Goal: Task Accomplishment & Management: Complete application form

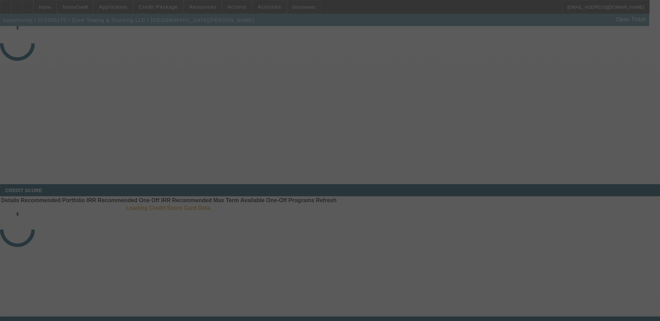
select select "3"
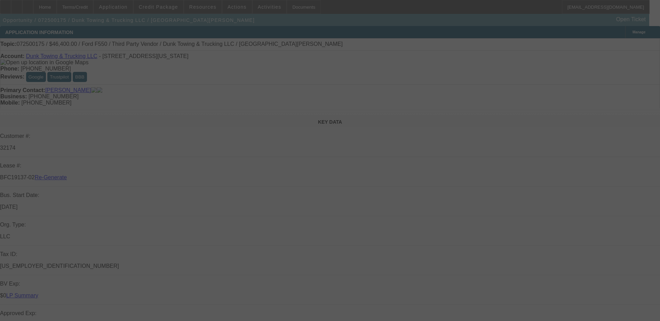
select select "0"
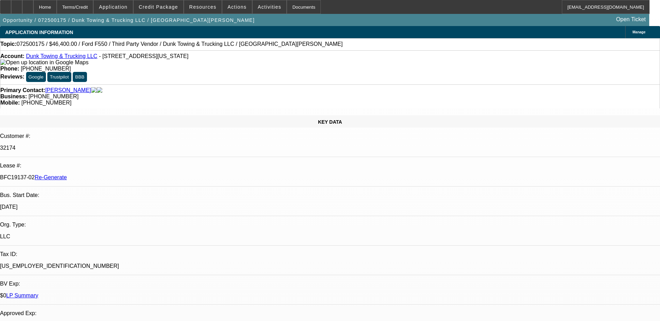
select select "1"
select select "3"
select select "6"
click at [287, 8] on div "Documents" at bounding box center [304, 7] width 34 height 14
click at [160, 9] on span "Credit Package" at bounding box center [158, 7] width 39 height 6
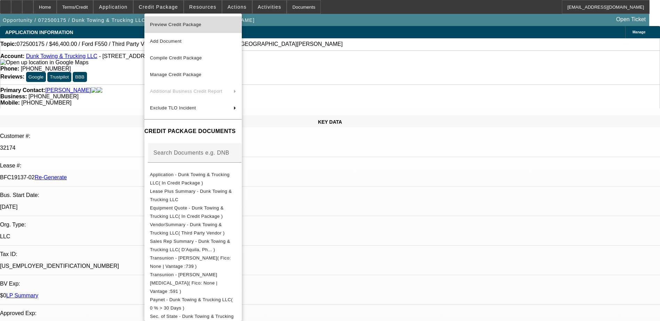
click at [190, 26] on span "Preview Credit Package" at bounding box center [175, 24] width 51 height 5
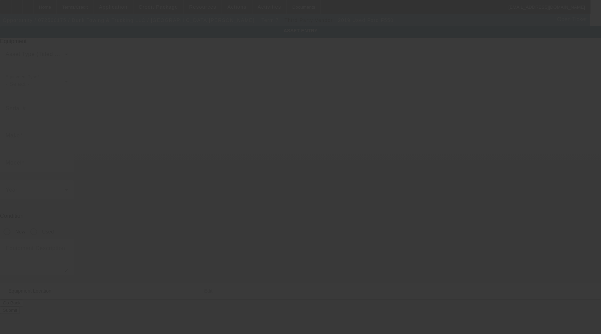
type input "[US_VEHICLE_IDENTIFICATION_NUMBER]"
type input "Ford"
type input "F550"
radio input "true"
type textarea "with"
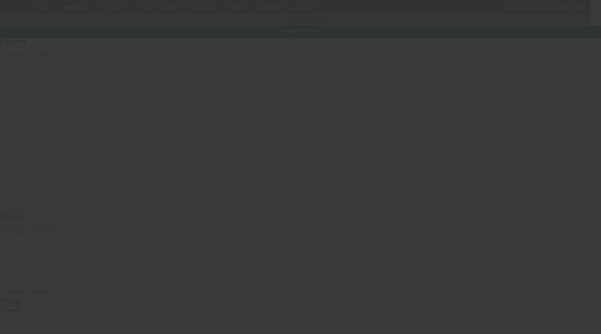
type input "[STREET_ADDRESS]"
type input "Ste M"
type input "[US_STATE]"
type input "20019"
type input "[US_STATE]"
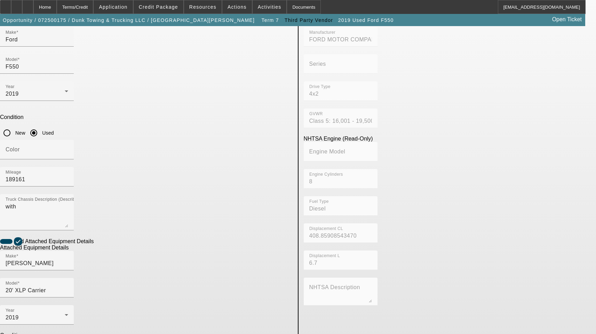
scroll to position [104, 0]
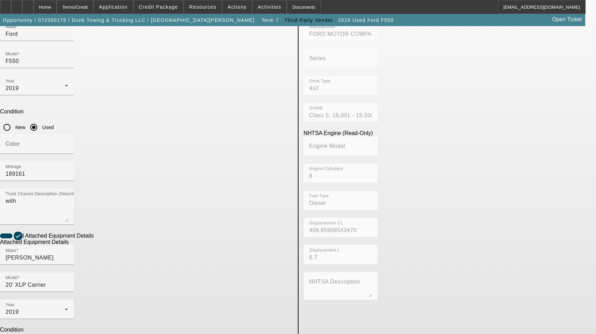
type input "0220003915"
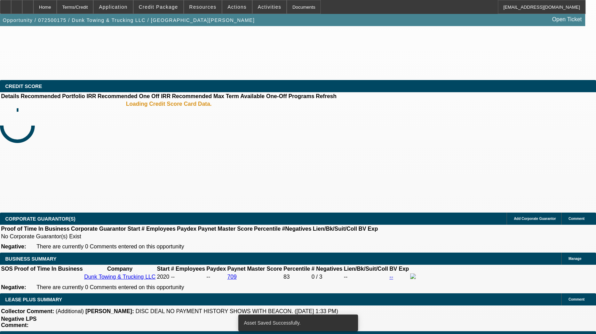
select select "3"
select select "0"
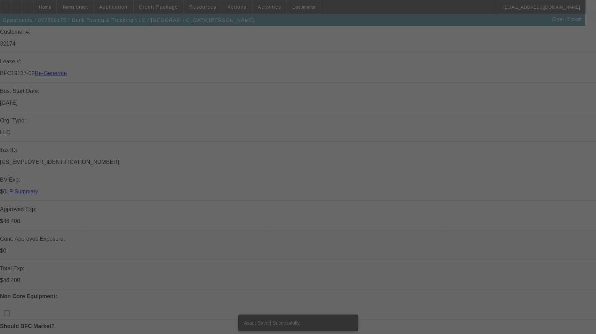
select select "1"
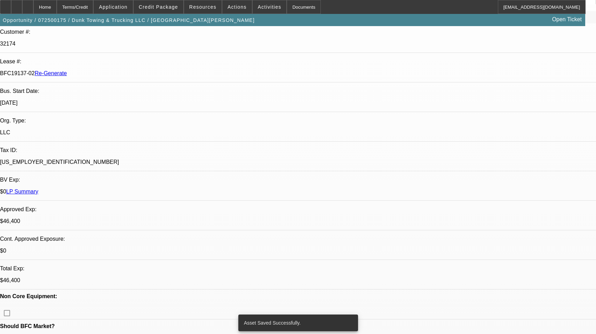
select select "3"
select select "6"
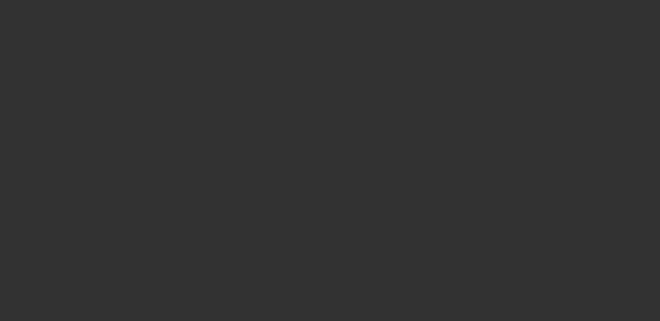
select select "3"
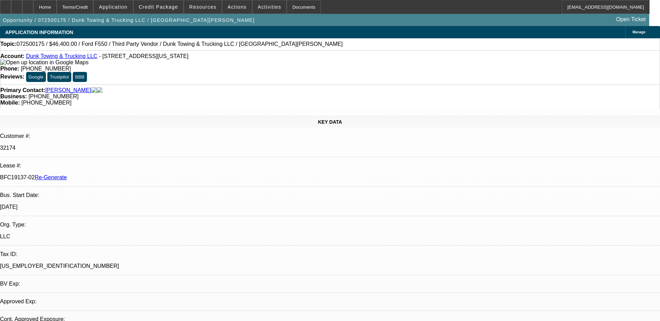
select select "0"
select select "1"
select select "3"
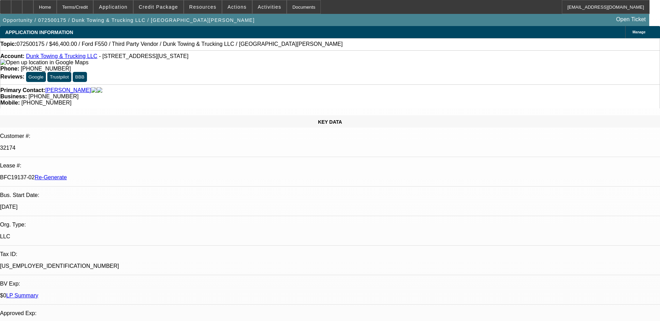
select select "6"
click at [258, 7] on span "Activities" at bounding box center [270, 7] width 24 height 6
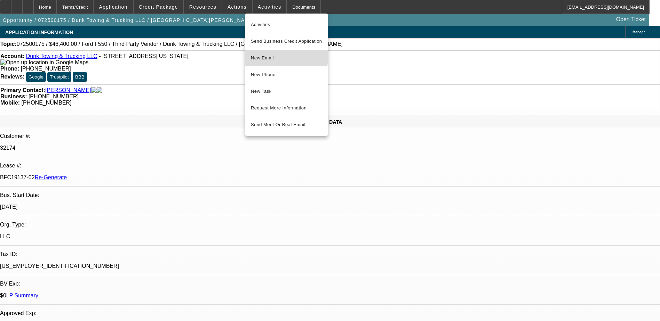
click at [267, 57] on span "New Email" at bounding box center [286, 58] width 71 height 8
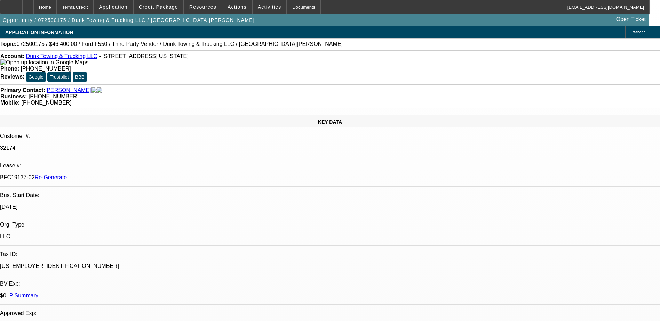
drag, startPoint x: 82, startPoint y: 116, endPoint x: 110, endPoint y: 114, distance: 27.5
click at [110, 175] on div "BFC19137-02 Re-Generate" at bounding box center [330, 178] width 660 height 6
copy p "BFC19137-02"
click at [287, 5] on div "Documents" at bounding box center [304, 7] width 34 height 14
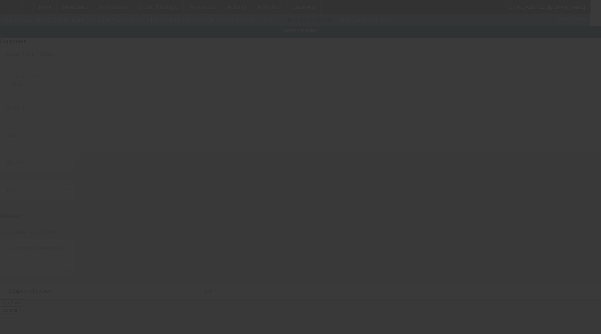
type input "[US_VEHICLE_IDENTIFICATION_NUMBER]"
type input "Ford"
type input "F550"
radio input "true"
type textarea "with"
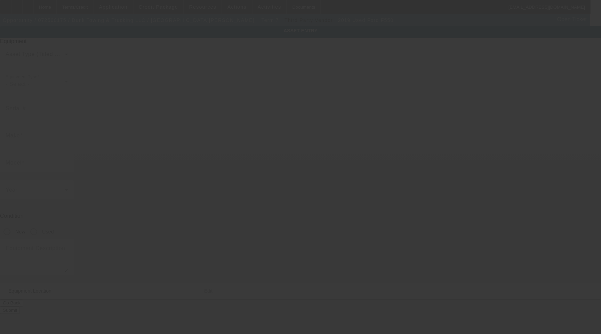
type input "[STREET_ADDRESS]"
type input "Ste M"
type input "[US_STATE]"
type input "20019"
type input "[US_STATE]"
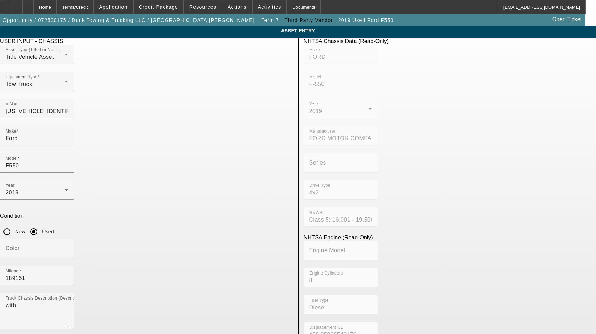
drag, startPoint x: 252, startPoint y: 281, endPoint x: 187, endPoint y: 281, distance: 64.7
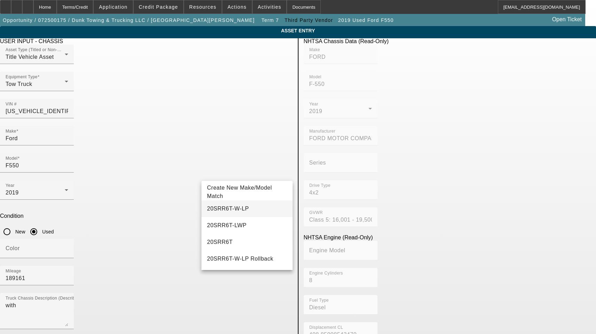
click at [235, 208] on span "20SRR6T-W-LP" at bounding box center [228, 209] width 42 height 6
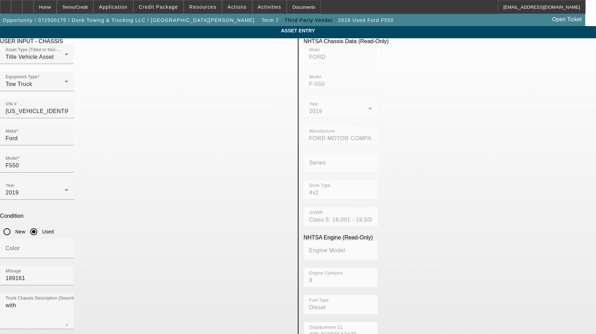
type input "20SRR6T-W-LP"
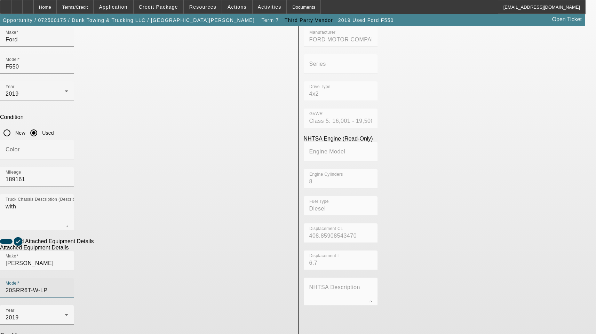
scroll to position [114, 0]
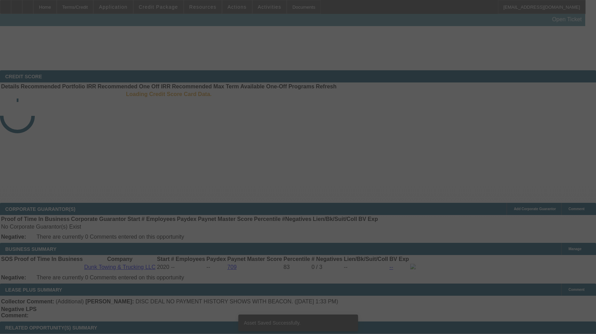
select select "3"
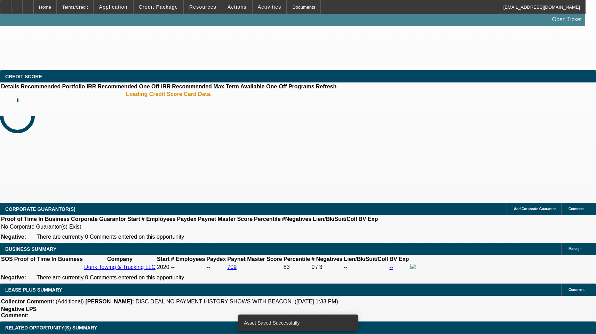
select select "0"
select select "3"
select select "0"
select select "6"
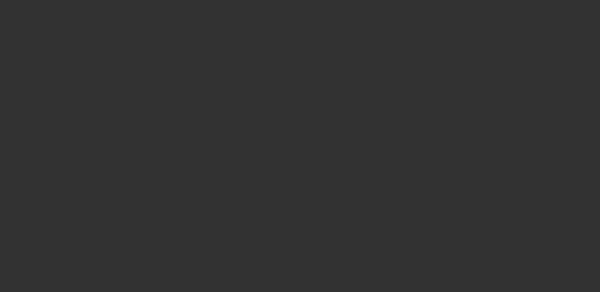
select select "3"
select select "0"
select select "2"
select select "0"
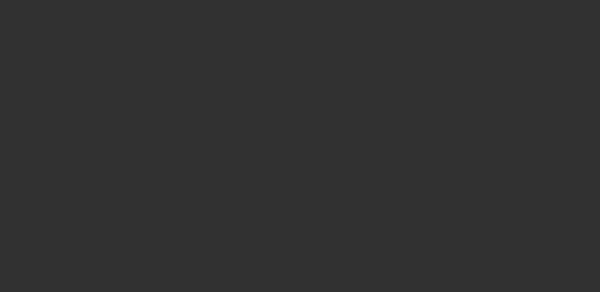
select select "6"
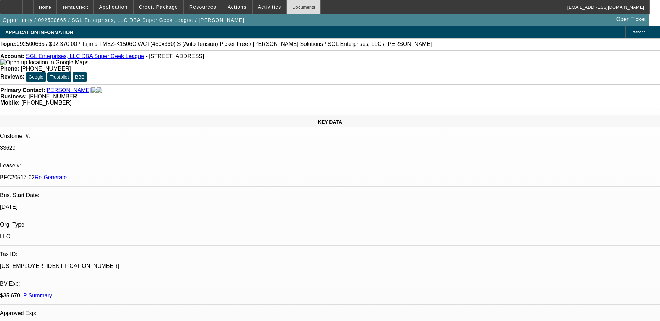
click at [287, 4] on div "Documents" at bounding box center [304, 7] width 34 height 14
click at [258, 5] on span "Activities" at bounding box center [270, 7] width 24 height 6
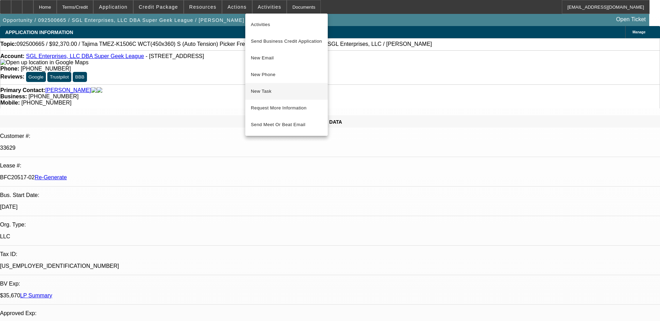
click at [265, 90] on span "New Task" at bounding box center [286, 91] width 71 height 8
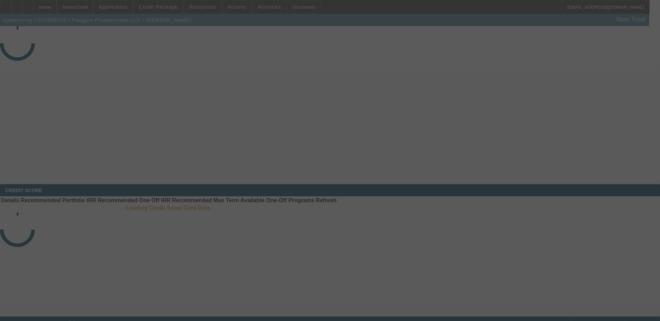
select select "4"
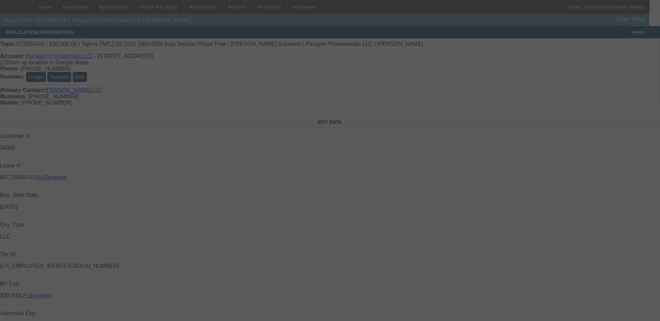
select select "0"
select select "2"
select select "0"
select select "6"
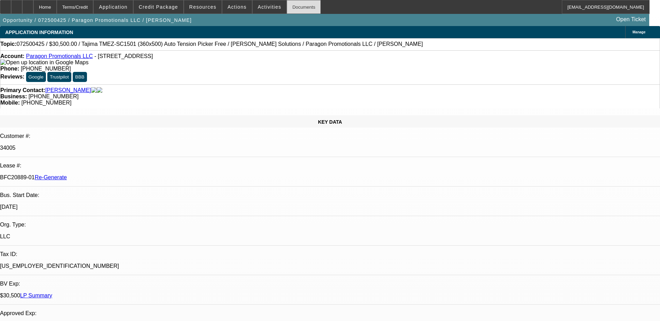
click at [290, 9] on div "Documents" at bounding box center [304, 7] width 34 height 14
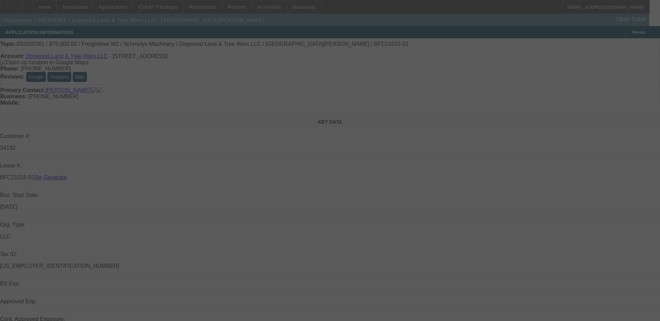
select select "4"
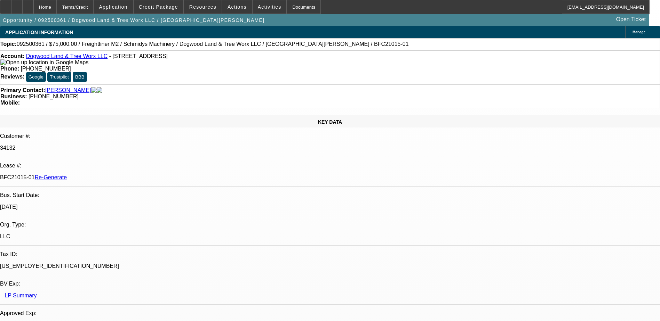
select select "0"
select select "3"
select select "0"
select select "6"
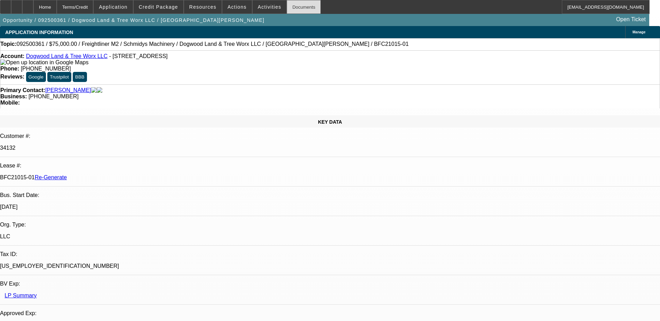
click at [288, 5] on div "Documents" at bounding box center [304, 7] width 34 height 14
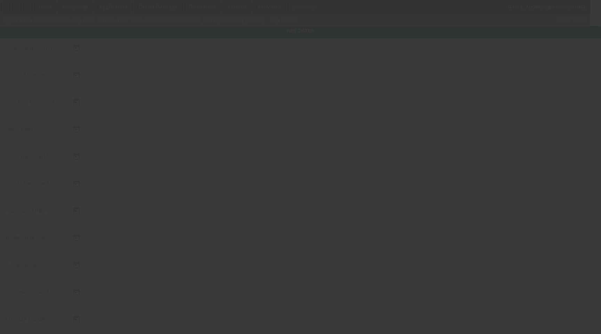
type input "9/17/2025"
type input "9/19/2025"
type input "9/18/2025"
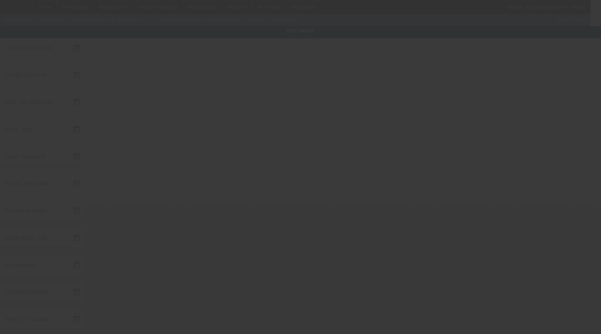
type input "9/19/2025"
type input "9/23/2025"
type input "10/1/2025"
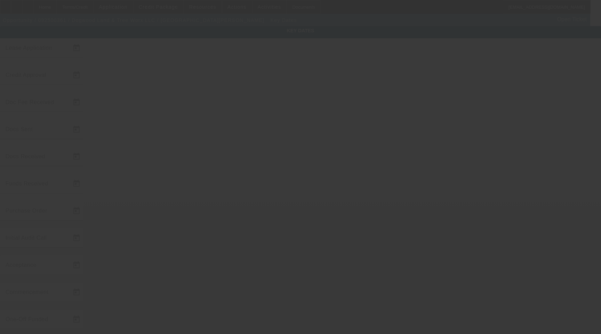
type input "11/1/2025"
type input "9/30/2025"
type input "9/25/2025"
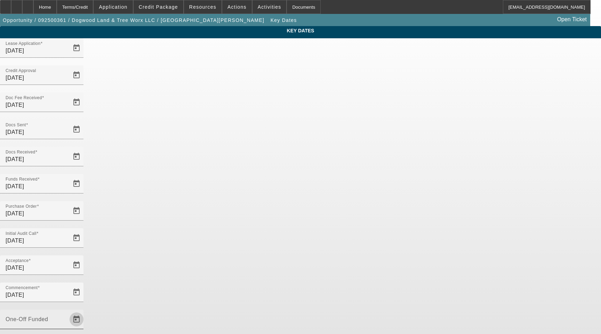
click at [85, 311] on span "Open calendar" at bounding box center [76, 319] width 17 height 17
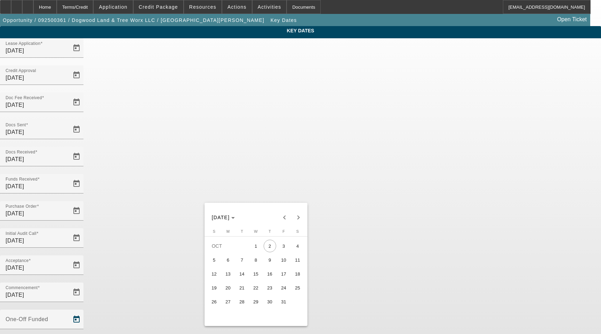
click at [256, 246] on span "1" at bounding box center [256, 246] width 13 height 13
type input "10/1/2025"
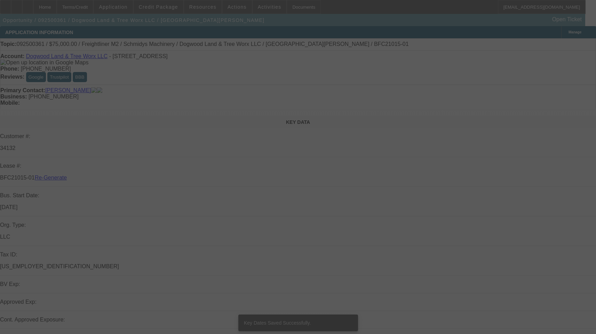
select select "4"
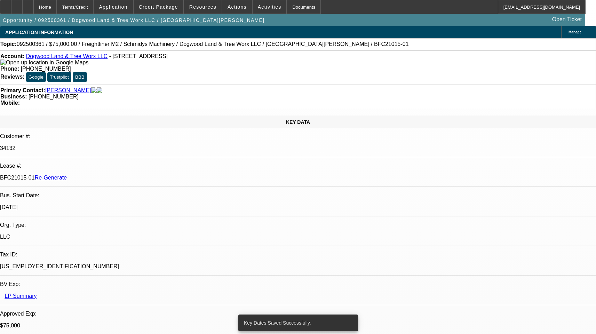
select select "0"
select select "1"
select select "3"
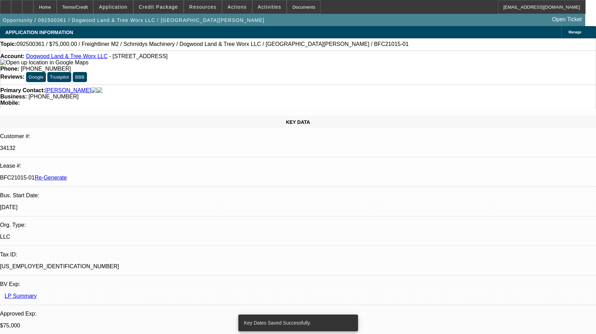
select select "6"
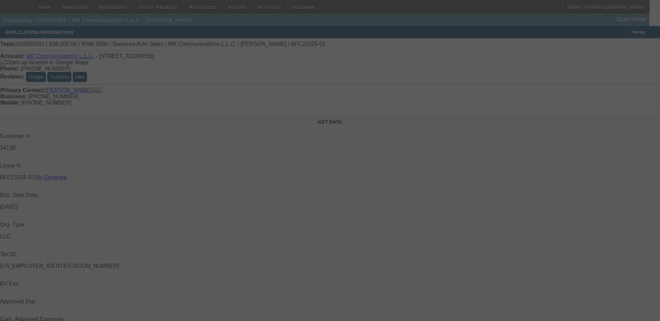
select select "4"
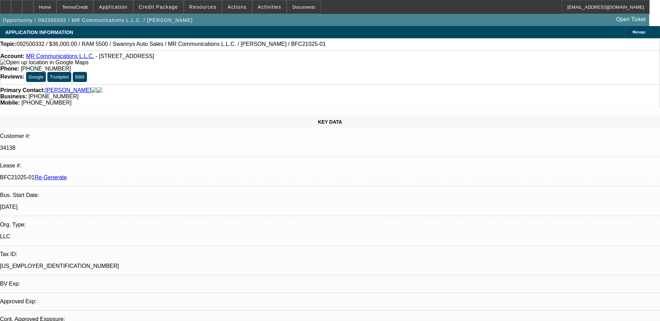
select select "0"
select select "2"
select select "0"
select select "1"
select select "2"
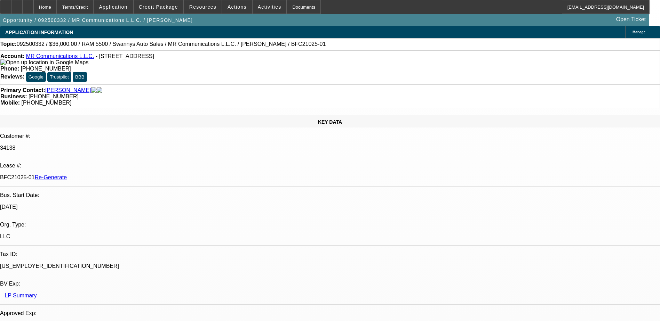
select select "6"
click at [289, 6] on div "Documents" at bounding box center [304, 7] width 34 height 14
click at [235, 3] on span at bounding box center [237, 7] width 30 height 17
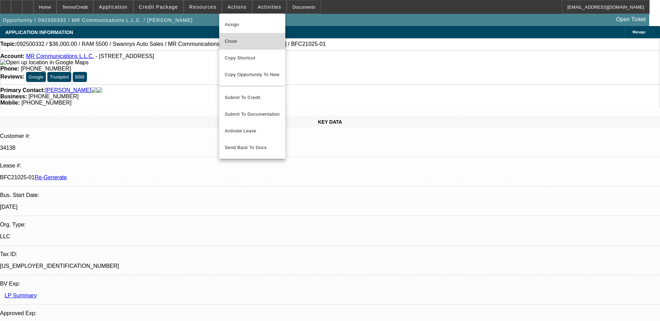
click at [239, 41] on span "Close" at bounding box center [252, 41] width 55 height 8
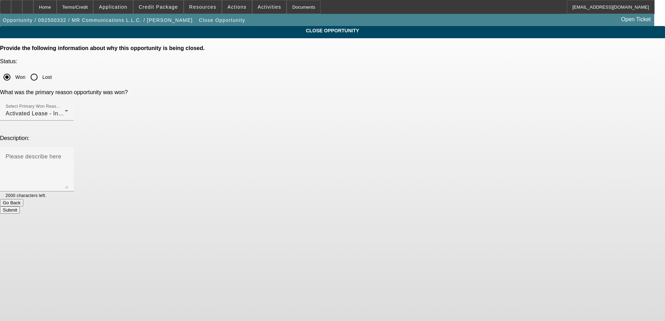
click at [20, 207] on button "Submit" at bounding box center [10, 210] width 20 height 7
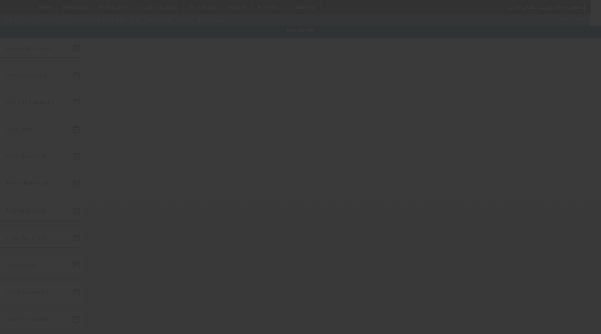
type input "9/16/2025"
type input "9/24/2025"
type input "9/26/2025"
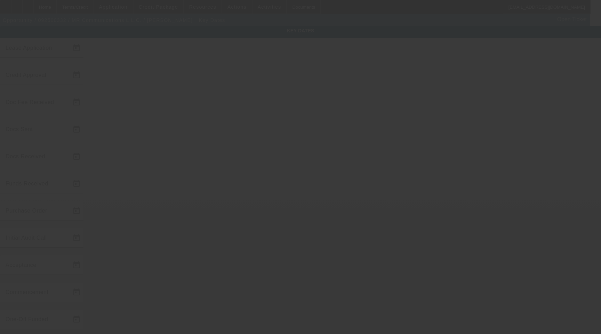
type input "9/29/2025"
type input "9/30/2025"
type input "10/1/2025"
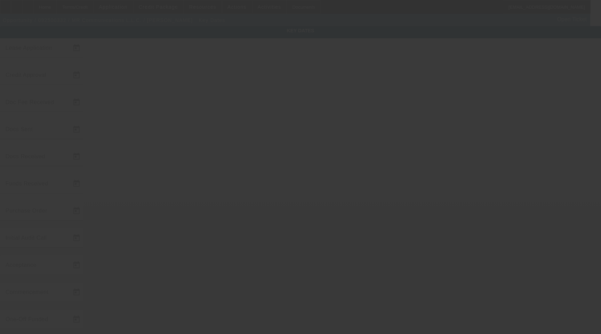
type input "11/1/2025"
type input "9/30/2025"
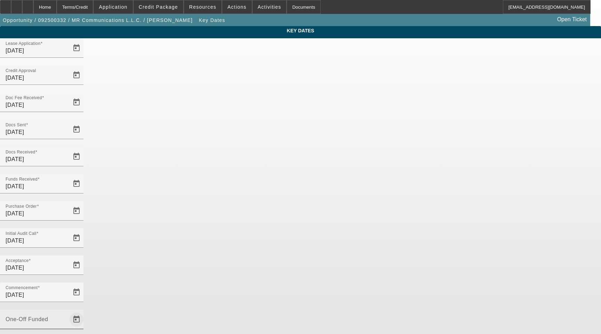
click at [85, 311] on span "Open calendar" at bounding box center [76, 319] width 17 height 17
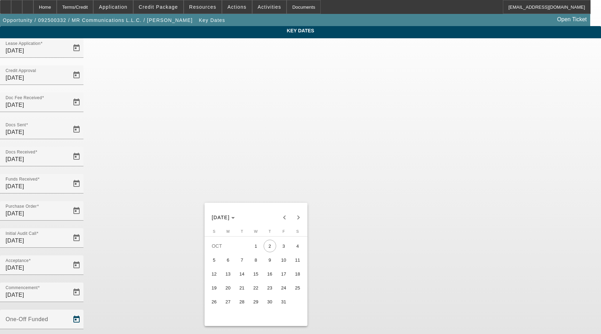
click at [255, 249] on span "1" at bounding box center [256, 246] width 13 height 13
type input "10/1/2025"
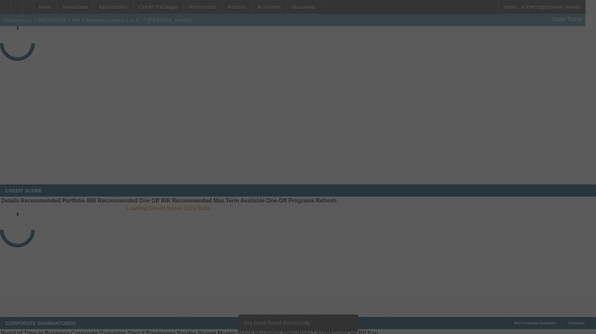
select select "4"
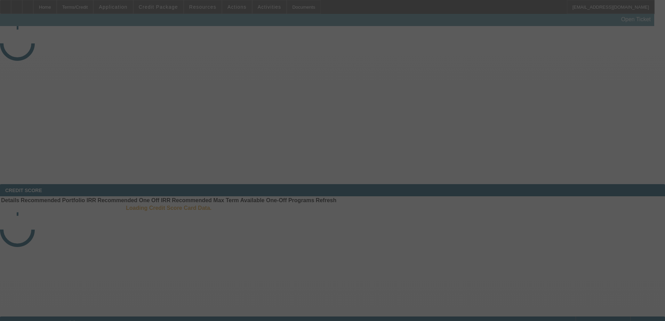
select select "4"
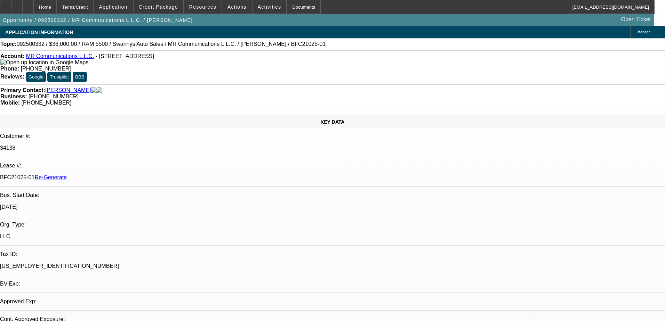
select select "0"
select select "2"
select select "0"
select select "6"
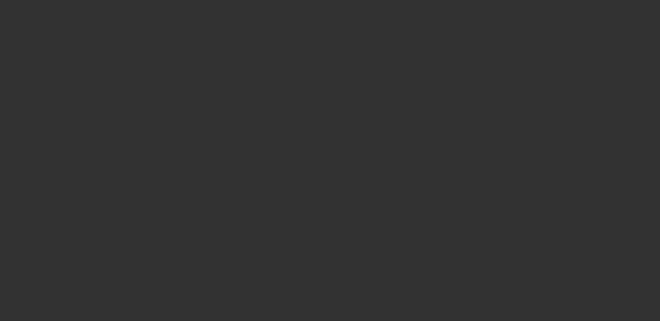
select select "3"
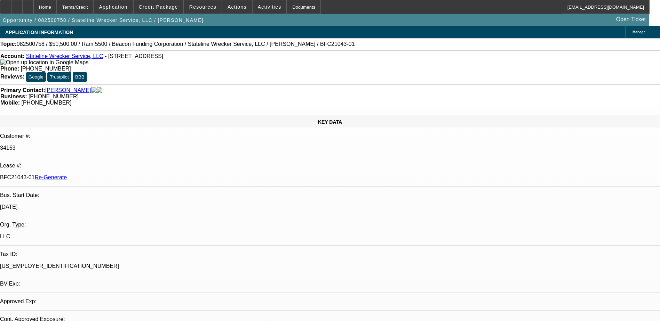
select select "0"
select select "2"
select select "0.1"
select select "4"
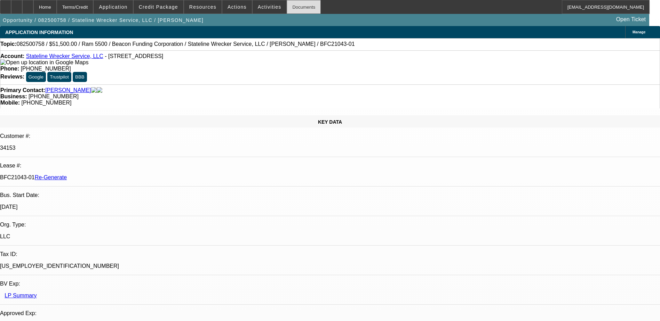
click at [293, 7] on div "Documents" at bounding box center [304, 7] width 34 height 14
click at [342, 10] on div "Home Terms/Credit Application Credit Package Resources Actions Activities Docum…" at bounding box center [324, 7] width 649 height 14
click at [13, 64] on img at bounding box center [44, 62] width 88 height 6
click at [258, 6] on span "Activities" at bounding box center [270, 7] width 24 height 6
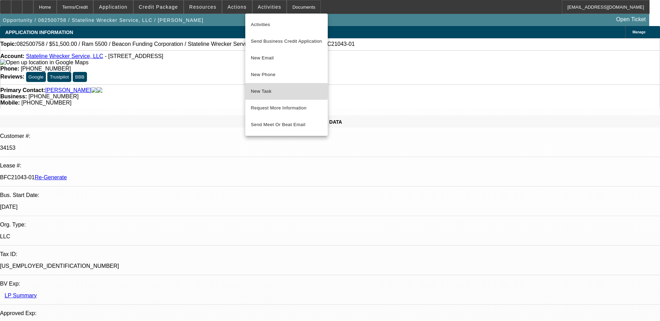
click at [270, 91] on span "New Task" at bounding box center [286, 91] width 71 height 8
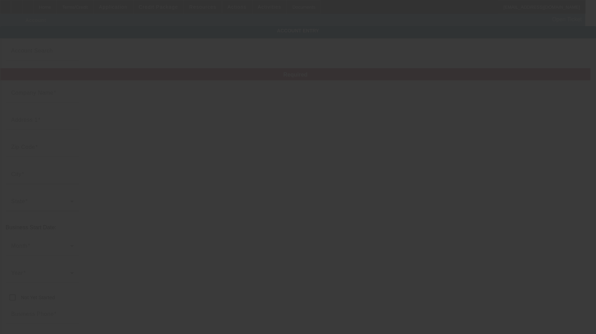
type input "Stateline Wrecker Service, LLC"
type input "[STREET_ADDRESS]"
type input "29841"
type input "[GEOGRAPHIC_DATA]"
type input "[PHONE_NUMBER]"
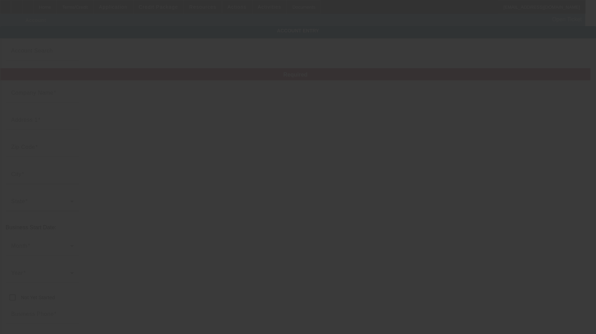
type input "[EMAIL_ADDRESS][DOMAIN_NAME]"
type input "[US_EMPLOYER_IDENTIFICATION_NUMBER]"
type input "[URL][DOMAIN_NAME]"
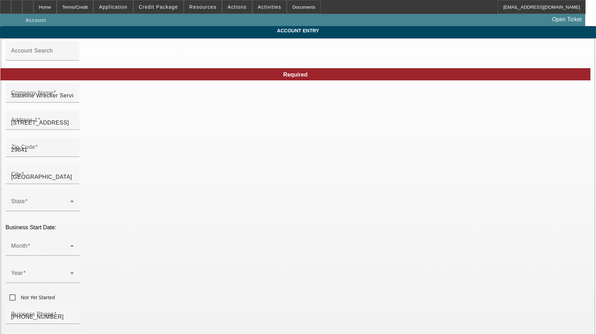
type input "[DATE]"
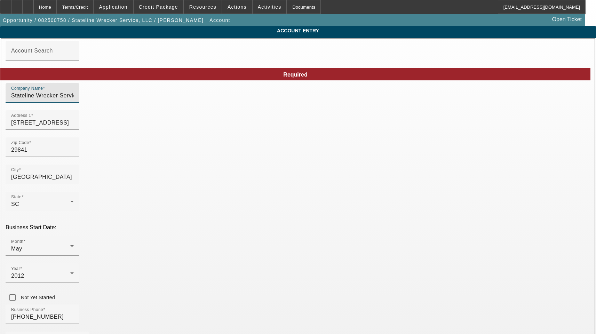
drag, startPoint x: 176, startPoint y: 101, endPoint x: -36, endPoint y: 102, distance: 212.2
click at [0, 102] on html "Home Terms/Credit Application Credit Package Resources Actions Activities Docum…" at bounding box center [298, 167] width 596 height 334
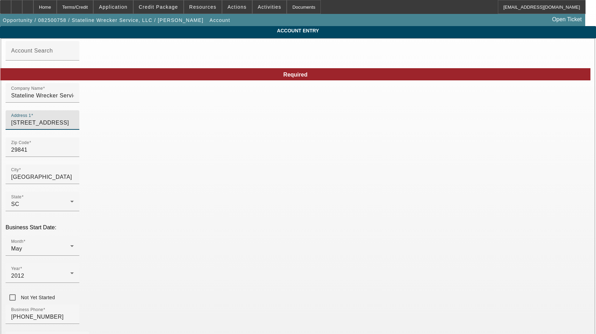
drag, startPoint x: 142, startPoint y: 126, endPoint x: 2, endPoint y: 127, distance: 139.8
type input "Aiken"
drag, startPoint x: 373, startPoint y: 158, endPoint x: 268, endPoint y: 150, distance: 105.0
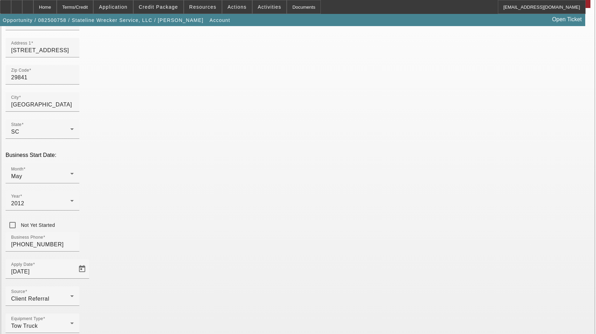
scroll to position [76, 0]
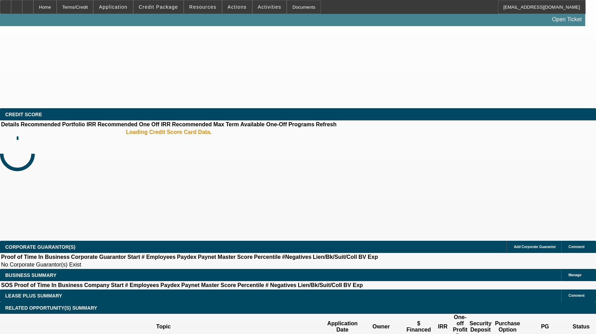
select select "3"
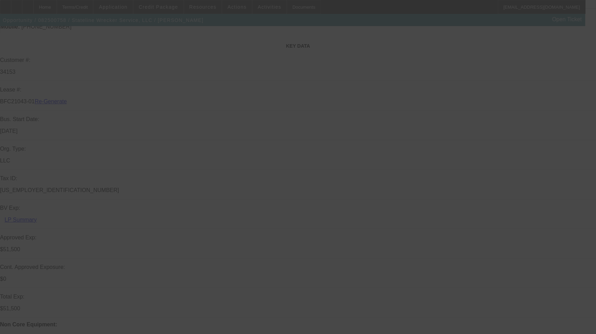
select select "0"
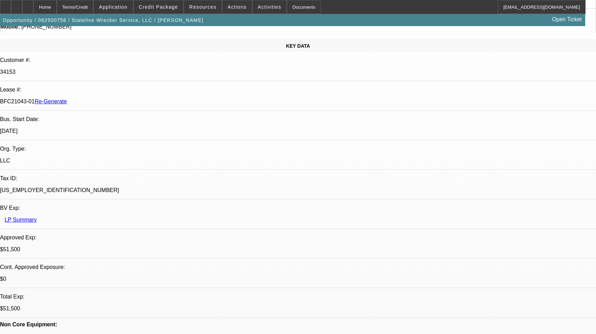
select select "2"
select select "0.1"
select select "4"
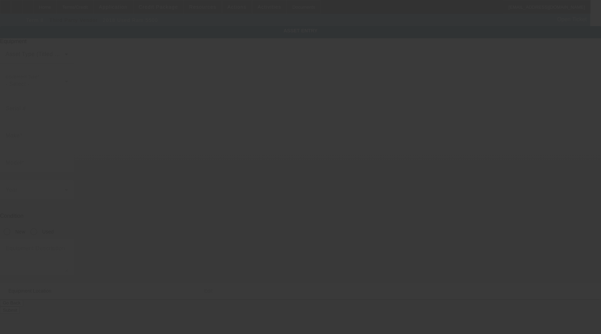
type input "[US_VEHICLE_IDENTIFICATION_NUMBER]"
type input "Ram"
type input "5500"
radio input "true"
type textarea "with"
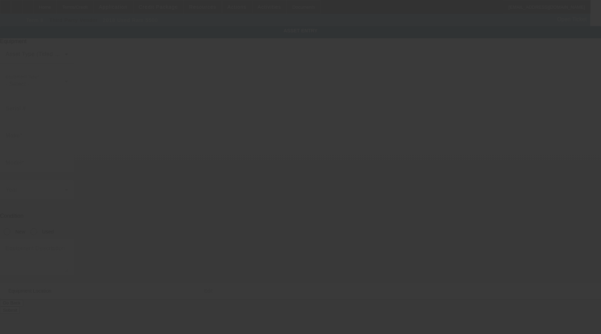
type input "[STREET_ADDRESS]"
type input "[GEOGRAPHIC_DATA]"
type input "29841"
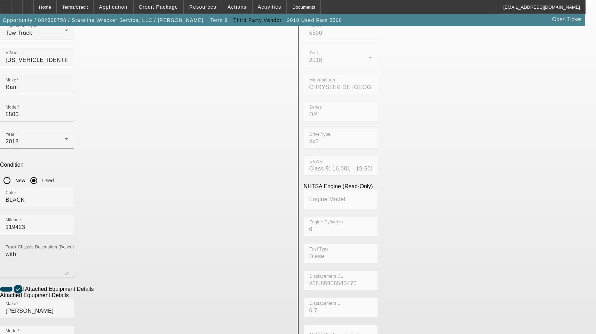
scroll to position [70, 0]
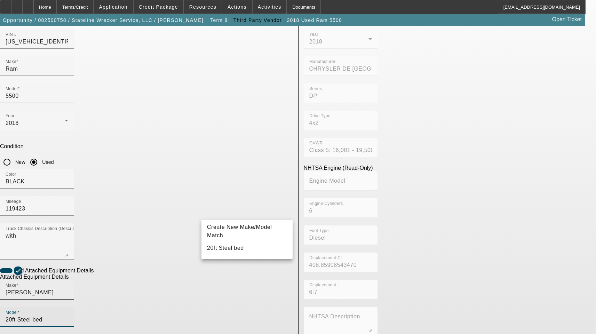
drag, startPoint x: 248, startPoint y: 214, endPoint x: 185, endPoint y: 216, distance: 62.7
click at [185, 280] on div "Make [PERSON_NAME] Model 20ft Steel bed" at bounding box center [146, 307] width 293 height 54
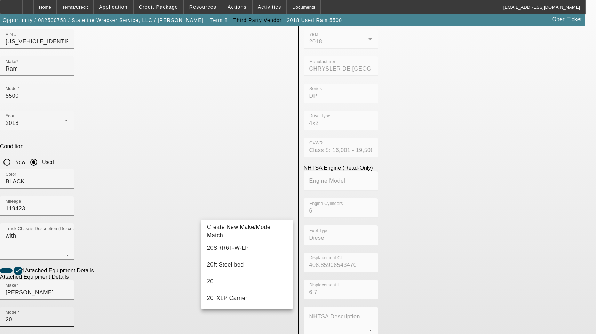
click at [68, 315] on input "20" at bounding box center [37, 319] width 63 height 8
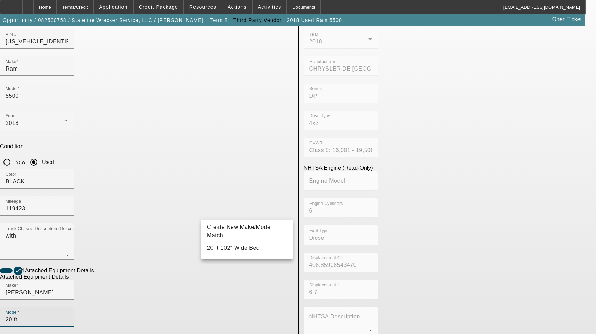
click at [68, 315] on input "20 ft" at bounding box center [37, 319] width 63 height 8
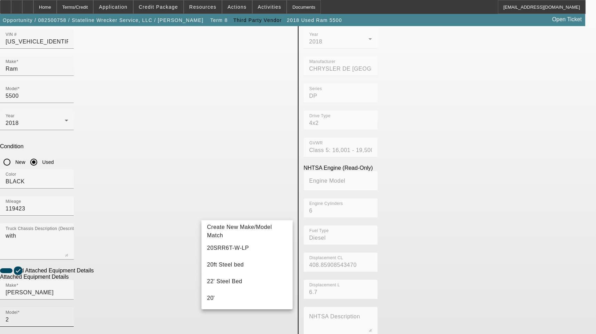
click at [68, 315] on input "2" at bounding box center [37, 319] width 63 height 8
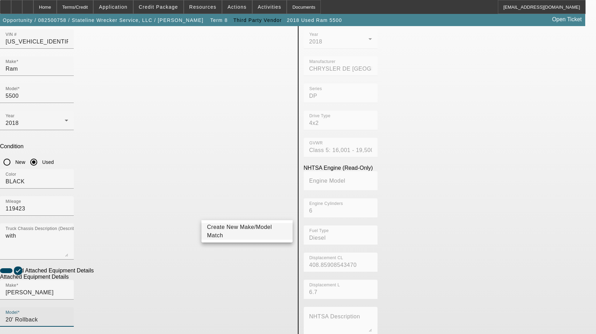
type input "20' Rollback"
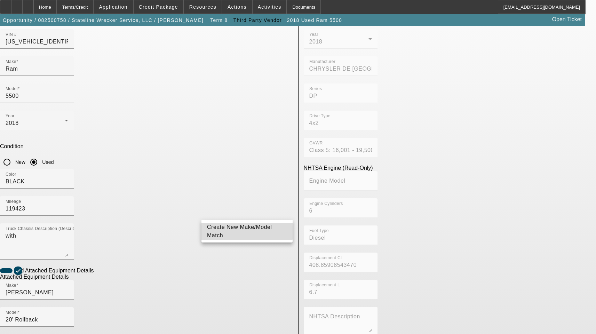
click at [230, 230] on span "Create New Make/Model Match" at bounding box center [239, 231] width 65 height 14
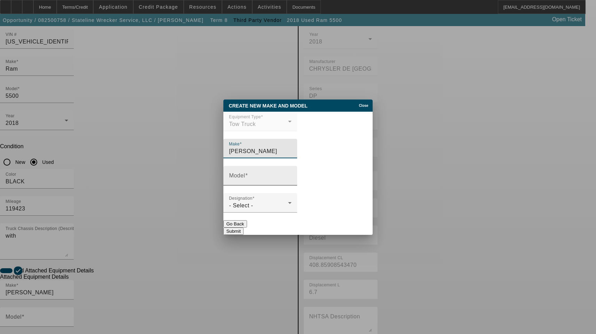
click at [268, 181] on input "Model" at bounding box center [260, 178] width 63 height 8
type input "20' Rollback"
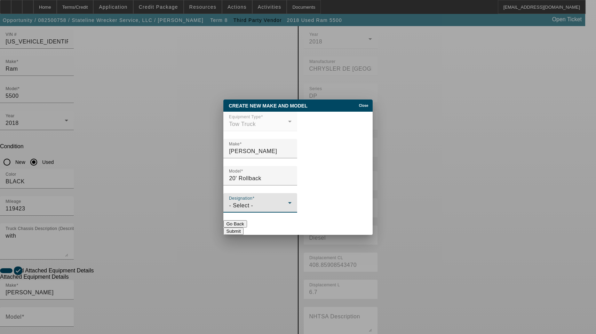
click at [264, 207] on div "- Select -" at bounding box center [258, 205] width 59 height 8
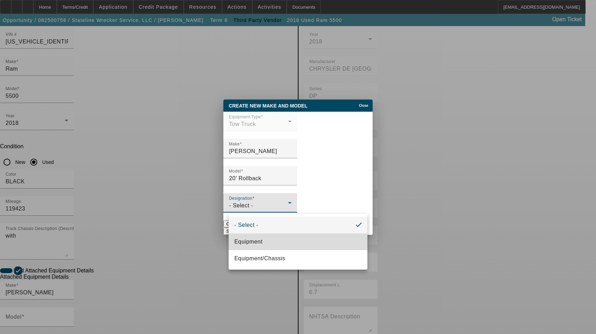
click at [263, 235] on mat-option "Equipment" at bounding box center [298, 241] width 138 height 17
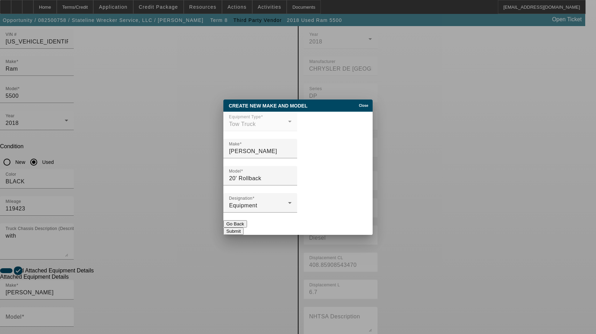
click at [243, 227] on button "Submit" at bounding box center [233, 230] width 20 height 7
click at [243, 228] on button "Submit" at bounding box center [233, 230] width 20 height 7
type input "20' Rollback"
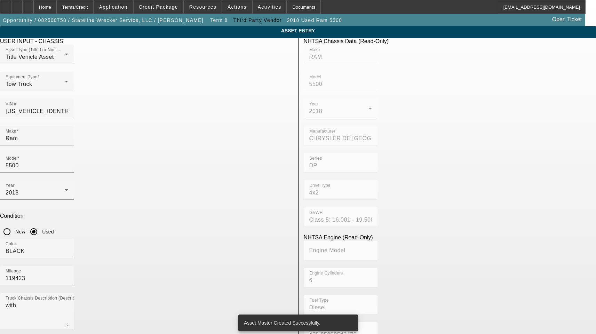
scroll to position [70, 0]
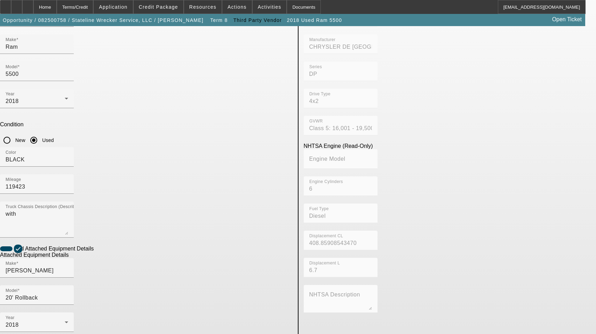
scroll to position [114, 0]
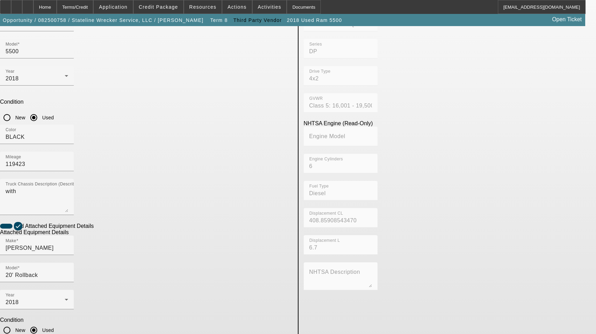
type textarea "Includes All Accessories, Attachments and Options"
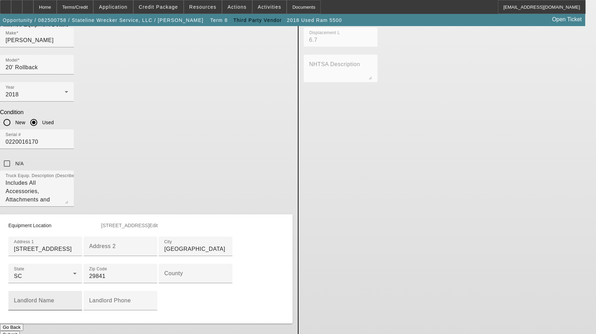
scroll to position [323, 0]
click at [174, 263] on div "County" at bounding box center [195, 272] width 63 height 19
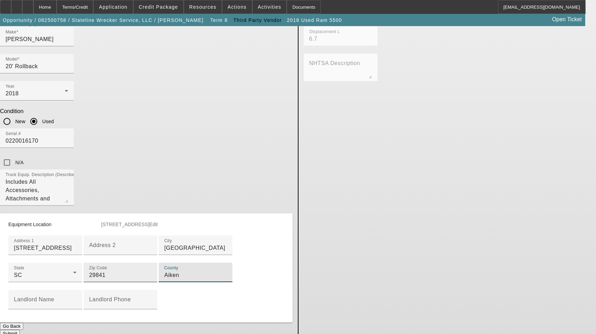
scroll to position [352, 0]
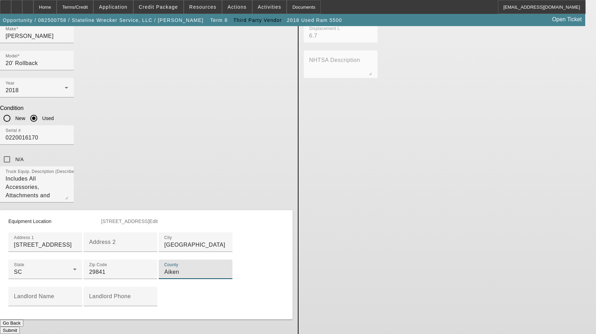
type input "Aiken"
click at [247, 327] on div "Submit" at bounding box center [146, 330] width 293 height 7
click at [20, 327] on button "Submit" at bounding box center [10, 330] width 20 height 7
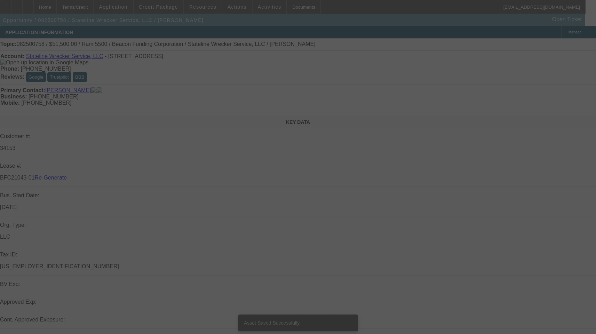
select select "3"
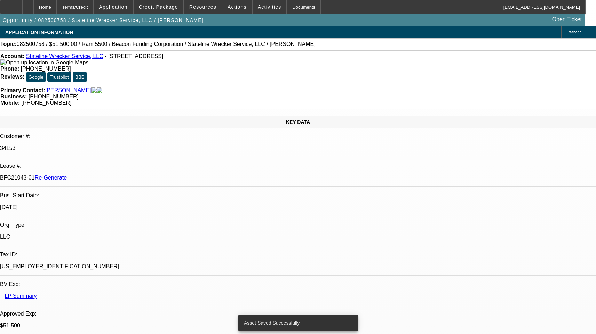
select select "0"
select select "2"
select select "0.1"
select select "4"
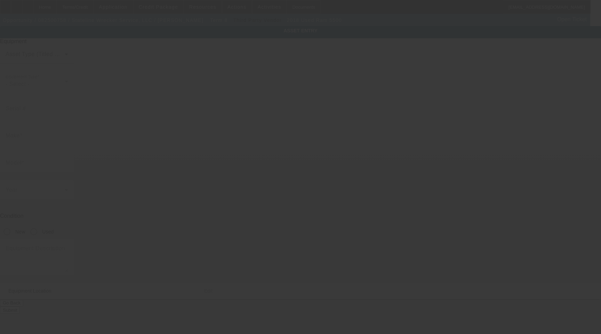
type input "[US_VEHICLE_IDENTIFICATION_NUMBER]"
type input "Ram"
type input "5500"
radio input "true"
type textarea "with"
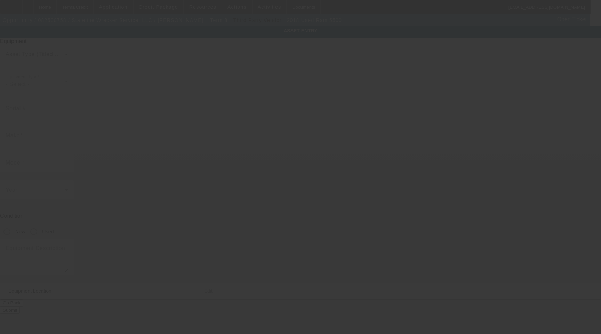
type input "[STREET_ADDRESS]"
type input "[GEOGRAPHIC_DATA]"
type input "29841"
type input "Aiken"
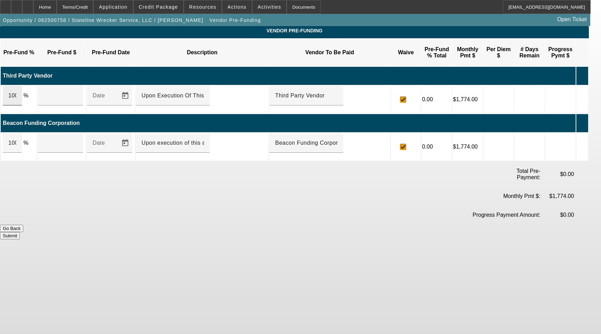
click at [16, 91] on input "100" at bounding box center [12, 95] width 8 height 8
type input "$20,870.28"
click at [16, 139] on input "100" at bounding box center [12, 143] width 8 height 8
type input "$37,129.72"
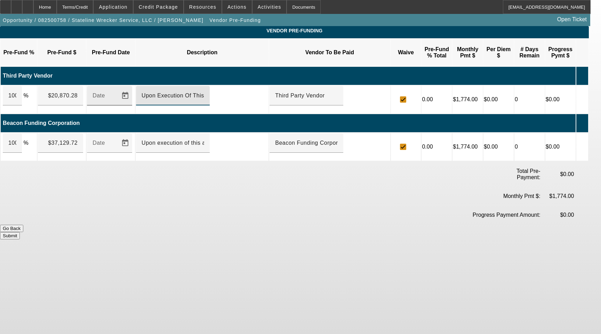
drag, startPoint x: 237, startPoint y: 89, endPoint x: 116, endPoint y: 86, distance: 120.7
click at [116, 86] on tr "100 % $20,870.28 Date Upon Execution Of This Agreement Third Party Vendor 0.00 …" at bounding box center [295, 100] width 588 height 28
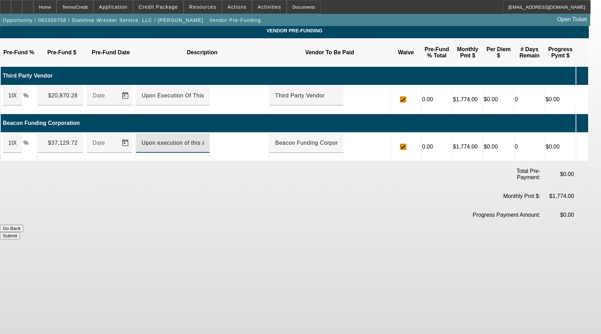
click at [204, 139] on input "Upon execution of this agreement" at bounding box center [173, 143] width 63 height 8
paste input "Execution Of This A"
type input "Upon Execution Of This Agreement"
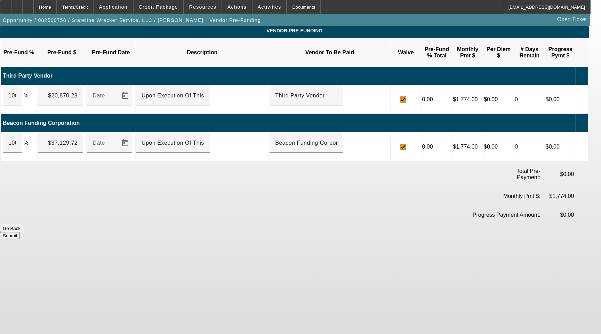
click at [20, 232] on button "Submit" at bounding box center [10, 235] width 20 height 7
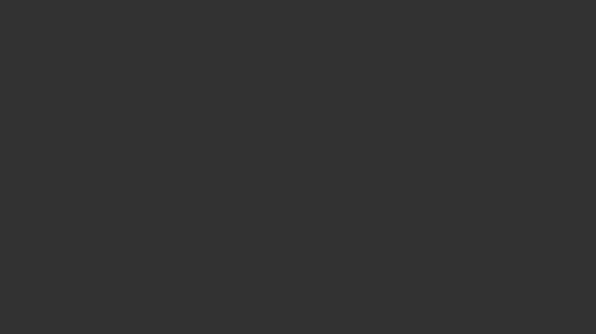
select select "3"
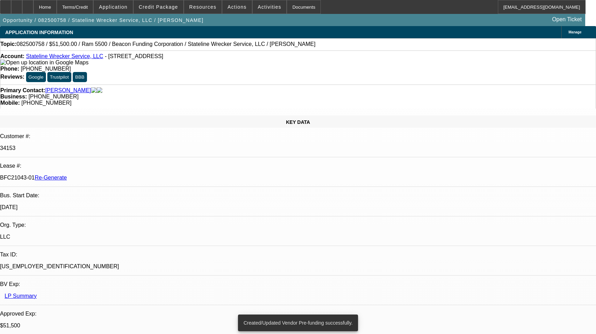
select select "0"
select select "2"
select select "0.1"
select select "4"
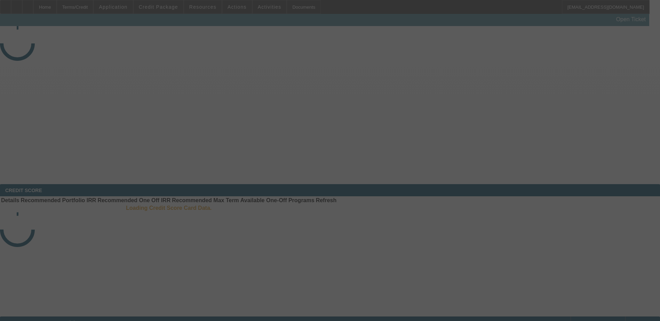
select select "3"
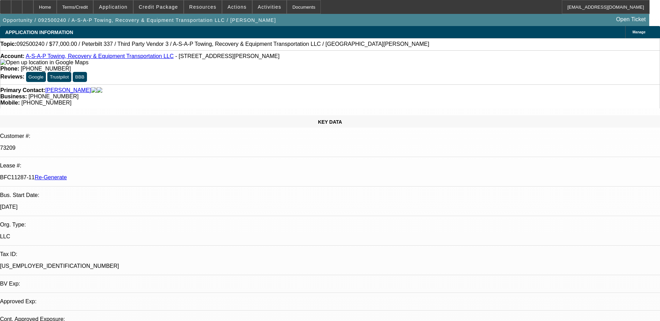
select select "0"
select select "1"
select select "3"
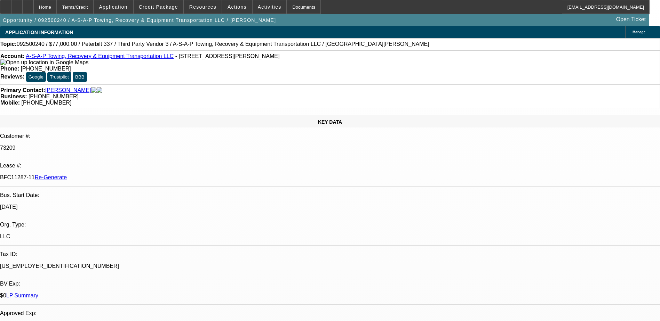
select select "6"
click at [293, 6] on div "Documents" at bounding box center [304, 7] width 34 height 14
click at [291, 5] on div "Documents" at bounding box center [304, 7] width 34 height 14
click at [542, 90] on mat-icon "reply_all" at bounding box center [538, 87] width 8 height 8
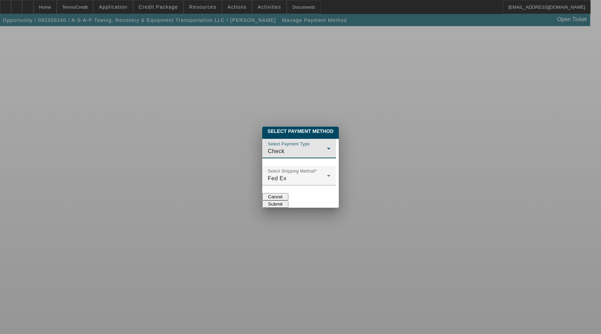
click at [288, 147] on div "Check" at bounding box center [297, 151] width 59 height 8
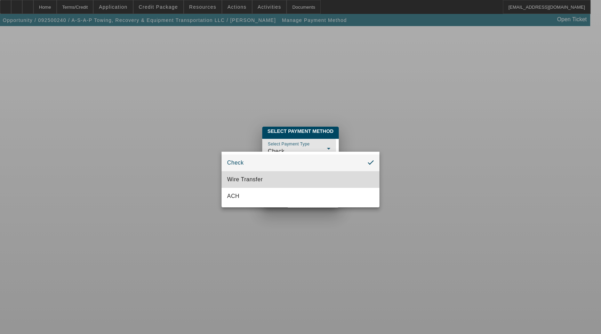
click at [264, 184] on mat-option "Wire Transfer" at bounding box center [301, 179] width 158 height 17
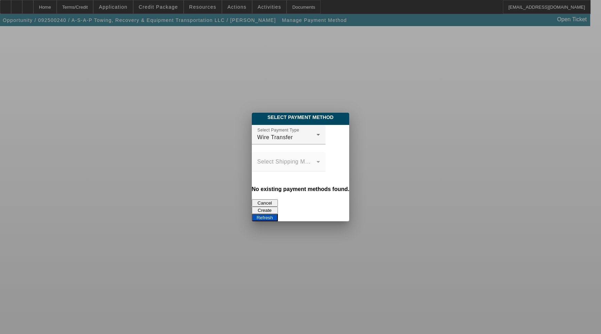
click at [278, 207] on button "Create" at bounding box center [265, 210] width 26 height 7
click at [278, 214] on button "Refresh" at bounding box center [265, 217] width 26 height 7
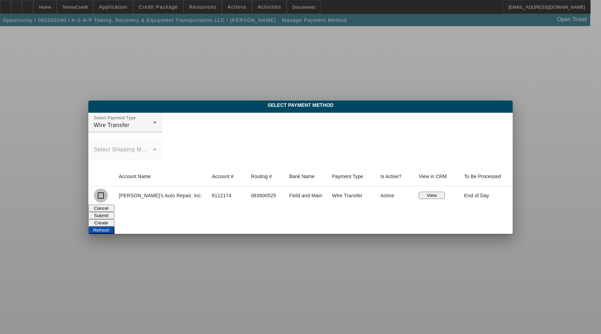
click at [108, 198] on input "checkbox" at bounding box center [101, 196] width 14 height 14
checkbox input "true"
click at [114, 215] on button "Submit" at bounding box center [101, 215] width 26 height 7
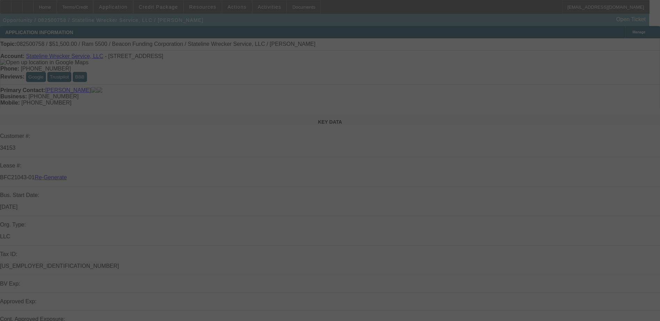
select select "3"
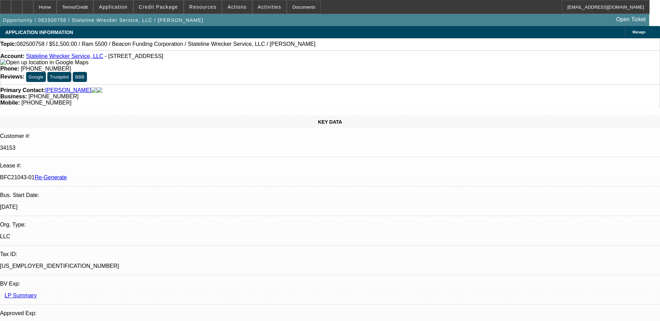
select select "0"
select select "2"
select select "0.1"
select select "1"
select select "2"
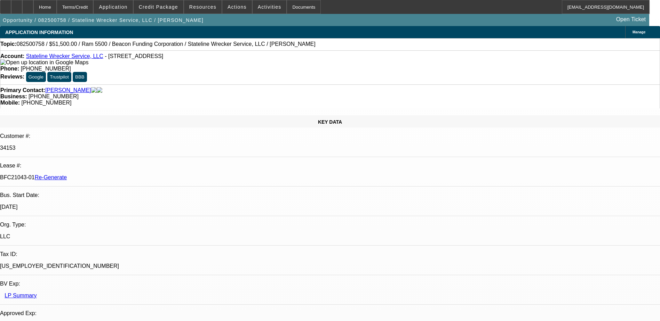
select select "4"
click at [288, 5] on div "Documents" at bounding box center [304, 7] width 34 height 14
click at [172, 3] on span at bounding box center [159, 7] width 50 height 17
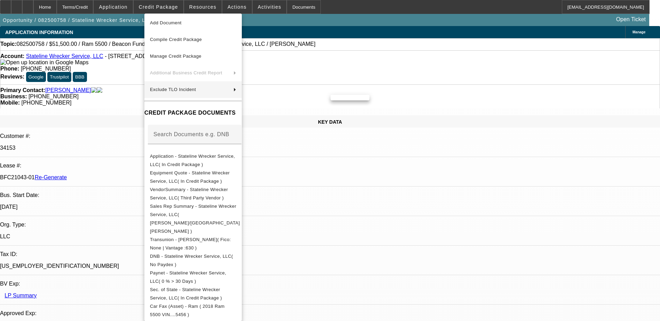
scroll to position [35, 0]
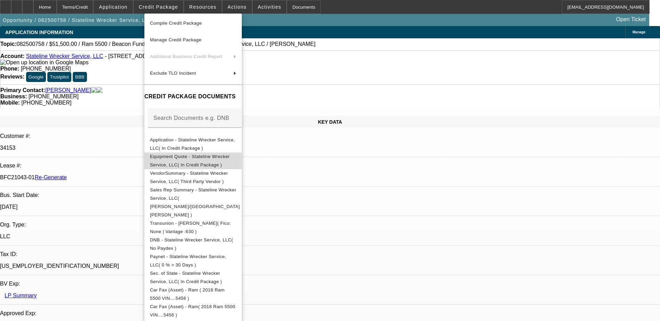
click at [202, 156] on span "Equipment Quote - Stateline Wrecker Service, LLC( In Credit Package )" at bounding box center [190, 161] width 80 height 14
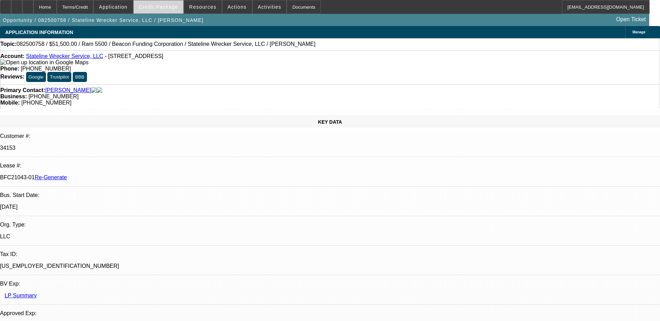
click at [153, 8] on span "Credit Package" at bounding box center [158, 7] width 39 height 6
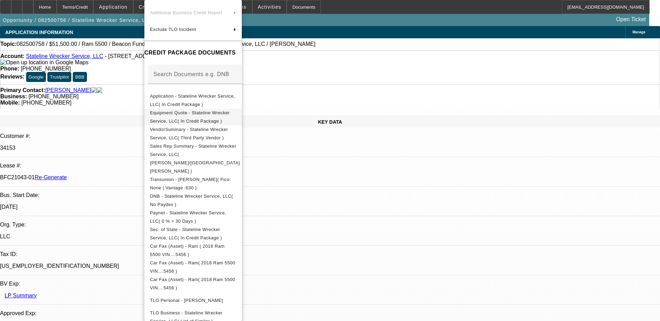
scroll to position [197, 0]
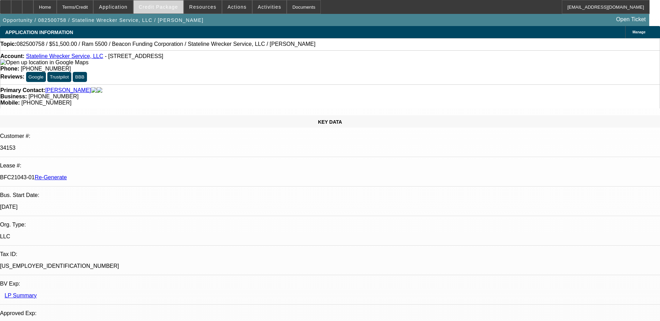
click at [167, 5] on span "Credit Package" at bounding box center [158, 7] width 39 height 6
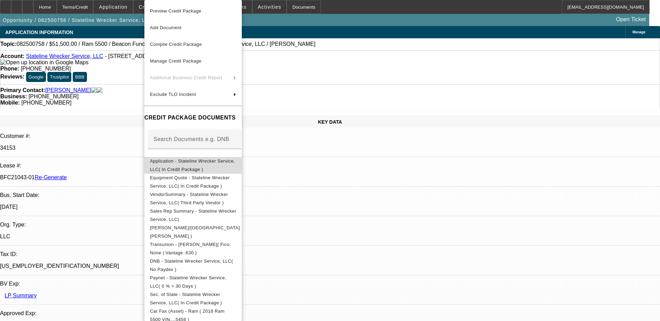
click at [198, 166] on span "Application - Stateline Wrecker Service, LLC( In Credit Package )" at bounding box center [193, 165] width 86 height 17
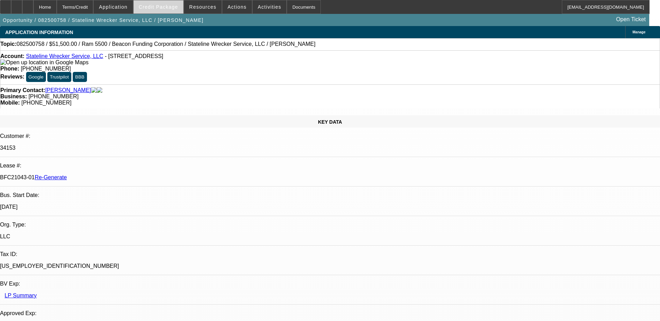
click at [161, 8] on span "Credit Package" at bounding box center [158, 7] width 39 height 6
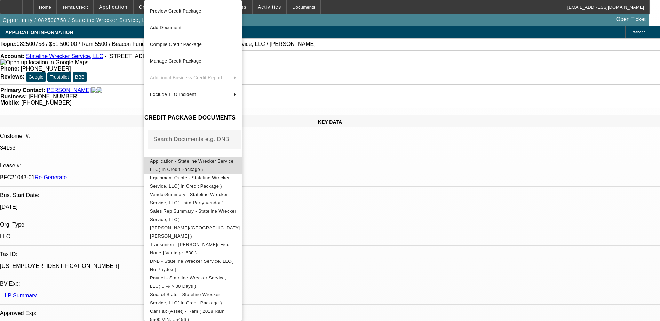
click at [190, 162] on span "Application - Stateline Wrecker Service, LLC( In Credit Package )" at bounding box center [192, 166] width 85 height 14
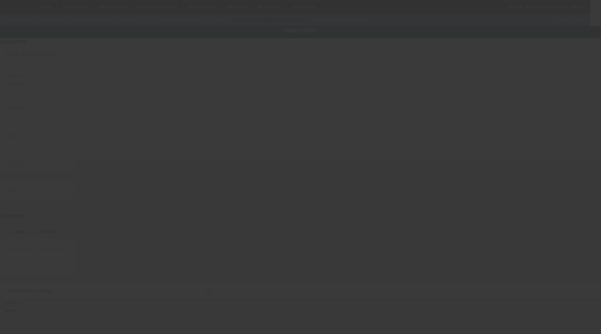
type input "[US_VEHICLE_IDENTIFICATION_NUMBER]"
type input "Ram"
type input "5500"
radio input "true"
type textarea "with"
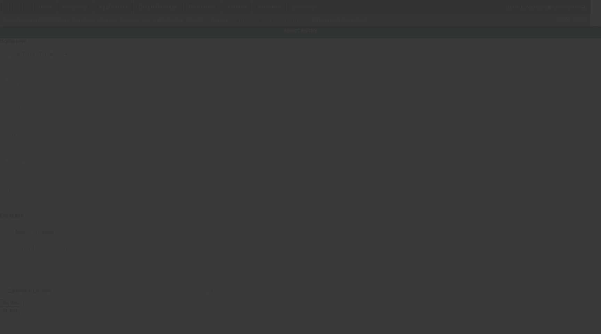
type input "[STREET_ADDRESS]"
type input "[GEOGRAPHIC_DATA]"
type input "29841"
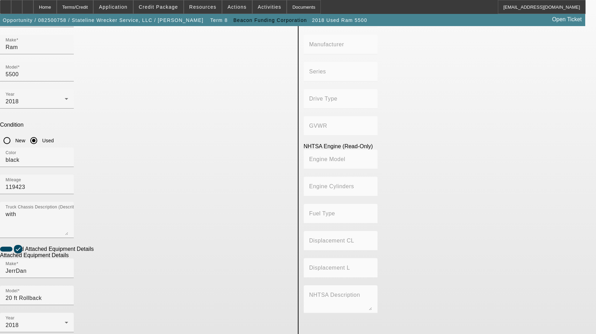
scroll to position [104, 0]
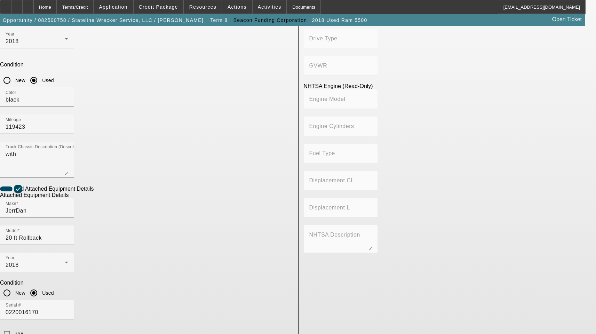
scroll to position [348, 0]
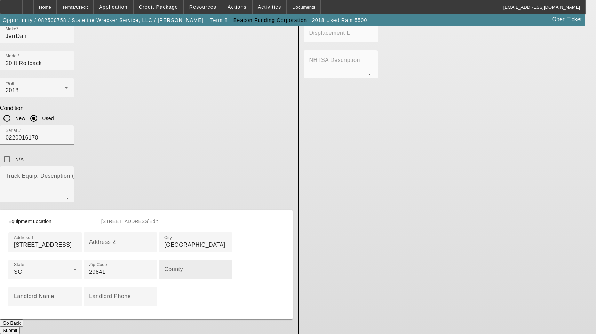
click at [164, 259] on div "County" at bounding box center [195, 268] width 63 height 19
paste input "Y"
type input "Aiken"
click at [20, 327] on button "Submit" at bounding box center [10, 330] width 20 height 7
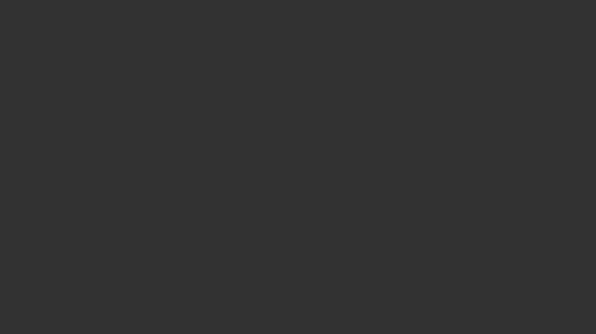
select select "3"
select select "0"
select select "2"
select select "0.1"
select select "1"
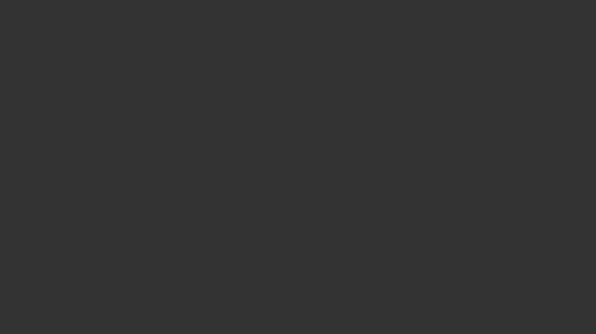
select select "2"
select select "4"
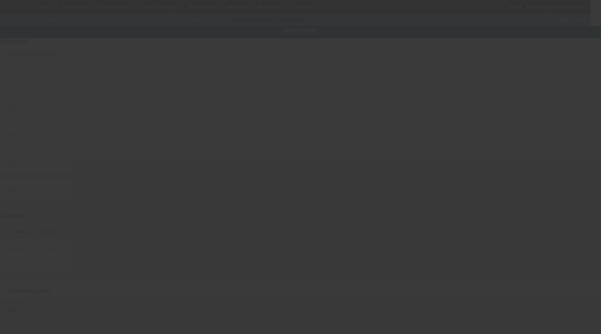
type input "[US_VEHICLE_IDENTIFICATION_NUMBER]"
type input "Ram"
type input "5500"
radio input "true"
type textarea "Ram 5500"
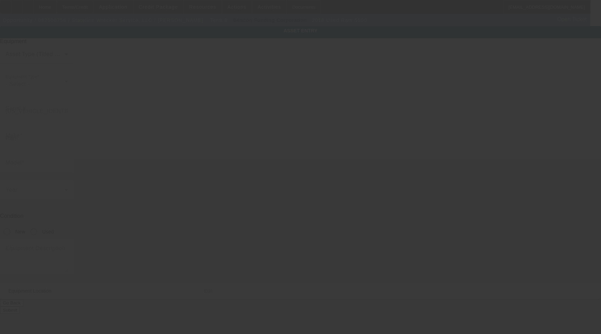
type input "[STREET_ADDRESS]"
type input "[GEOGRAPHIC_DATA]"
type input "29841"
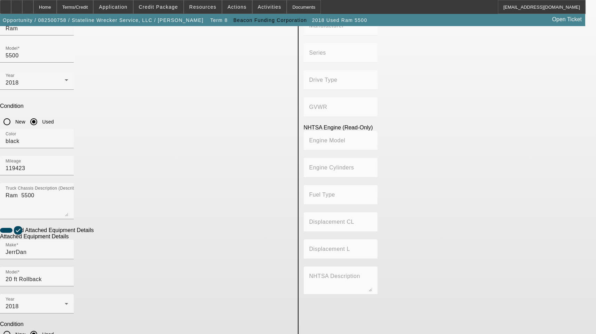
scroll to position [114, 0]
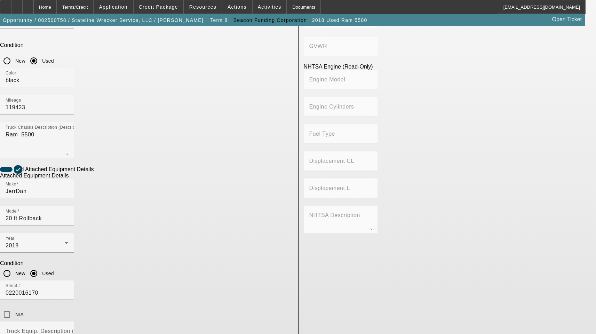
scroll to position [323, 0]
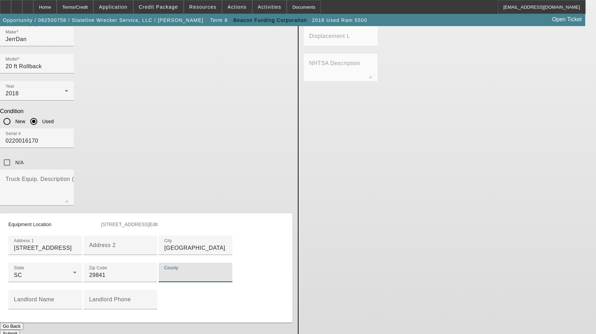
click at [181, 271] on input "County" at bounding box center [195, 275] width 63 height 8
paste input "Aiken"
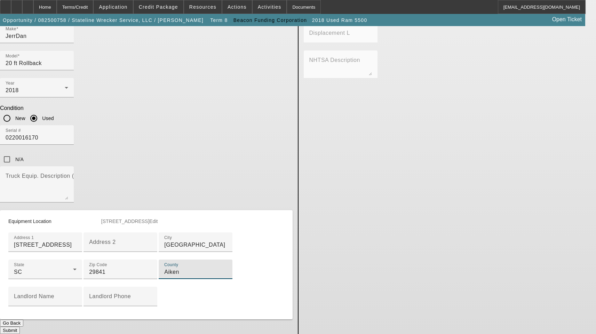
scroll to position [352, 0]
type input "Aiken"
click at [20, 327] on button "Submit" at bounding box center [10, 330] width 20 height 7
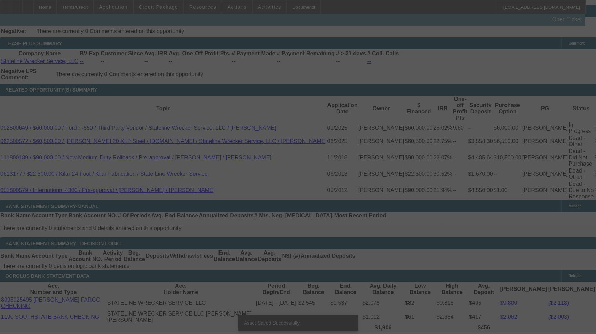
select select "3"
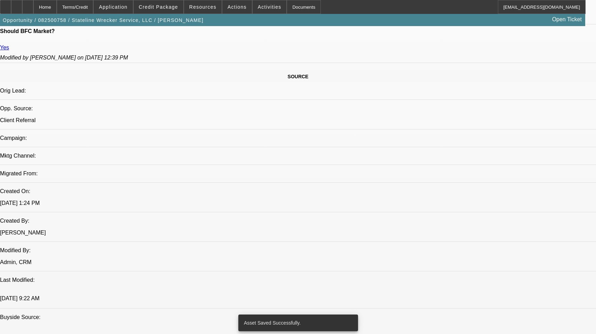
select select "0"
select select "2"
select select "0.1"
select select "4"
